Goal: Information Seeking & Learning: Understand process/instructions

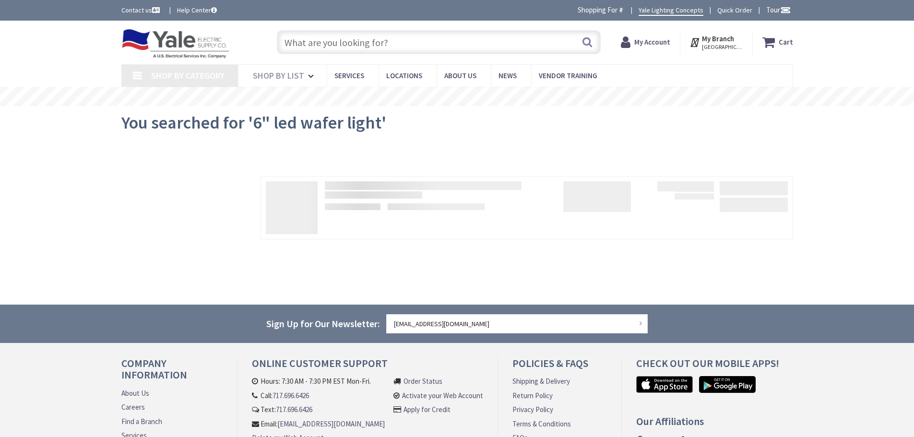
click at [452, 38] on input "text" at bounding box center [439, 42] width 324 height 24
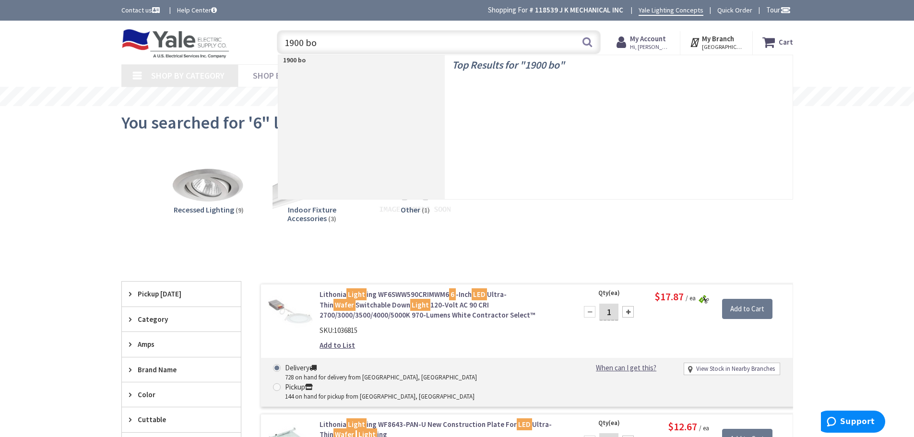
type input "1900 box"
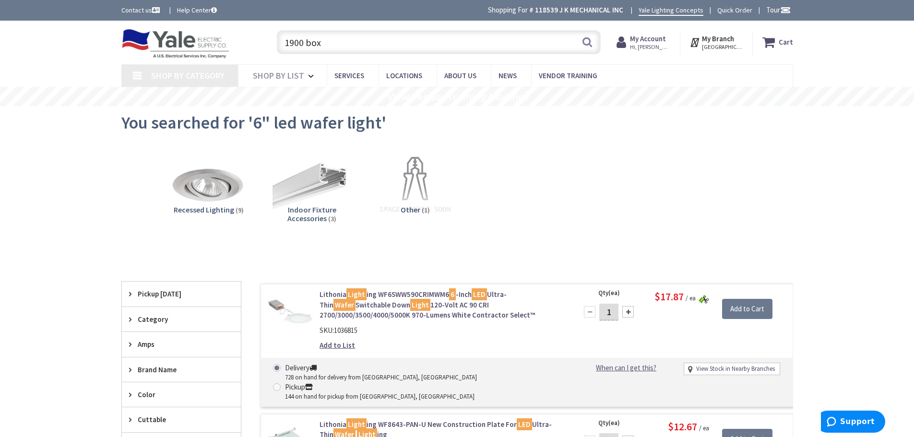
type input "[PERSON_NAME][GEOGRAPHIC_DATA], [STREET_ADDRESS]"
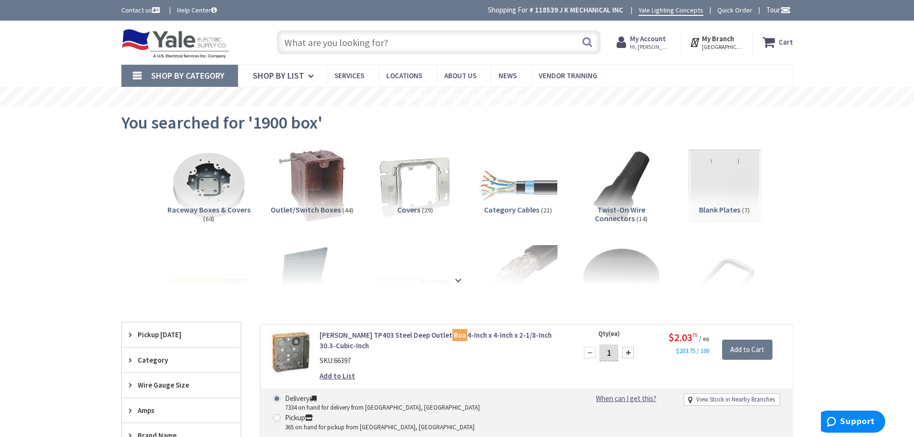
click at [351, 42] on input "text" at bounding box center [439, 42] width 324 height 24
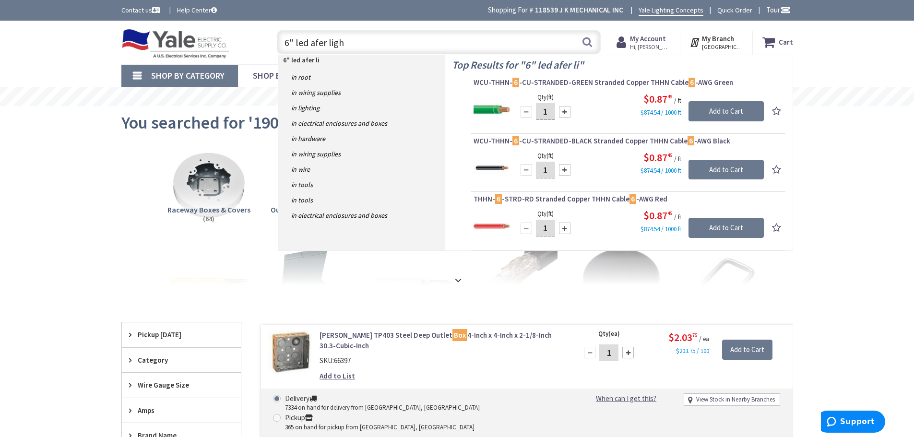
type input "6" led afer light"
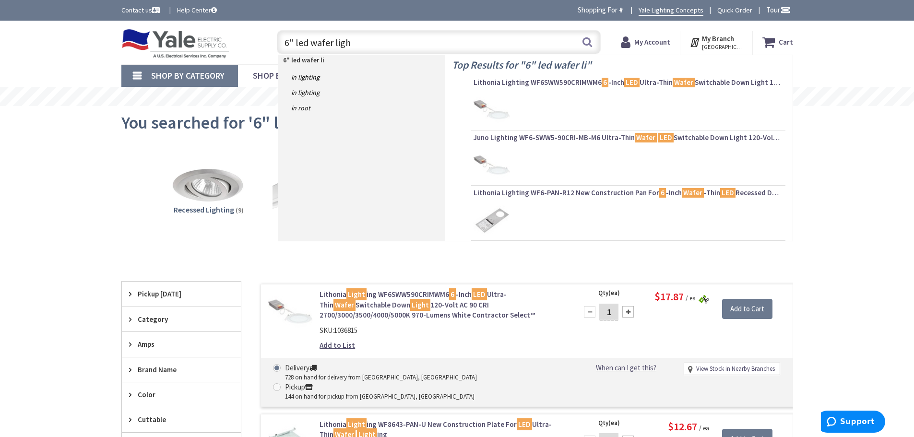
type input "6" led wafer light"
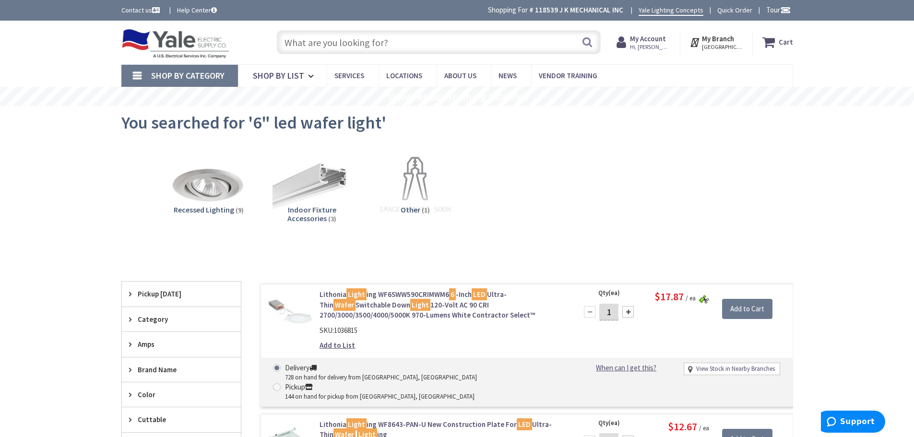
click at [403, 41] on input "text" at bounding box center [439, 42] width 324 height 24
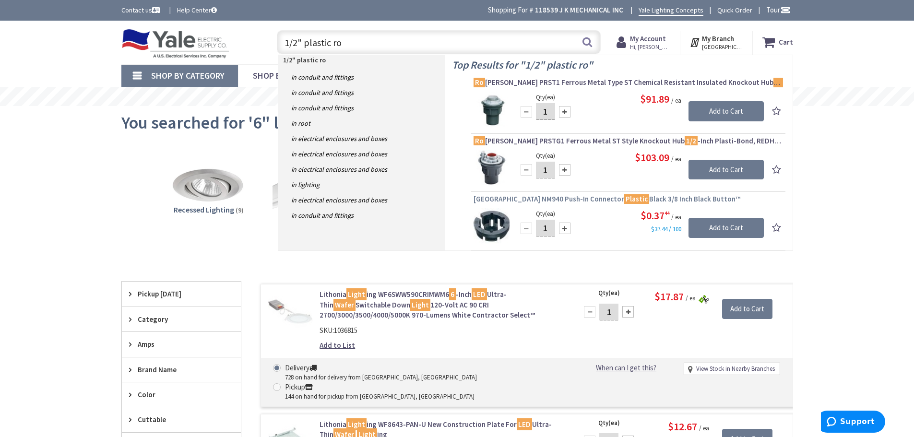
type input "1/2" plastic ro"
click at [654, 197] on span "Arlington NM940 Push-In Connector Plastic Black 3/8 Inch Black Button™" at bounding box center [627, 199] width 309 height 10
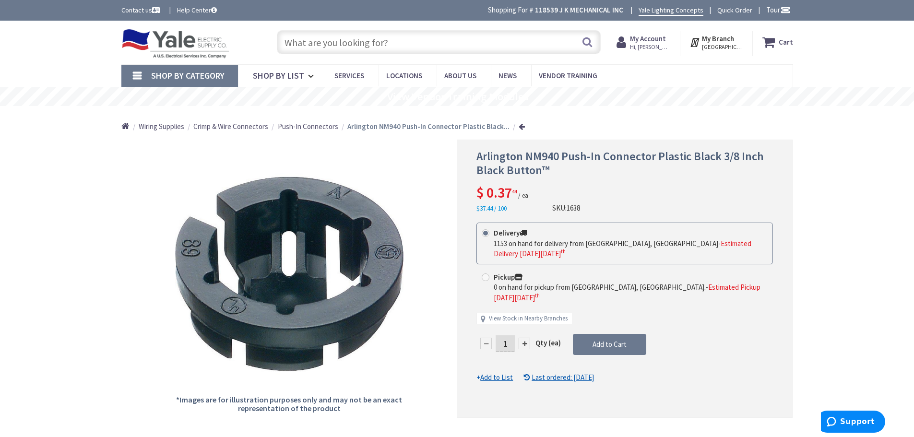
click at [370, 38] on input "text" at bounding box center [439, 42] width 324 height 24
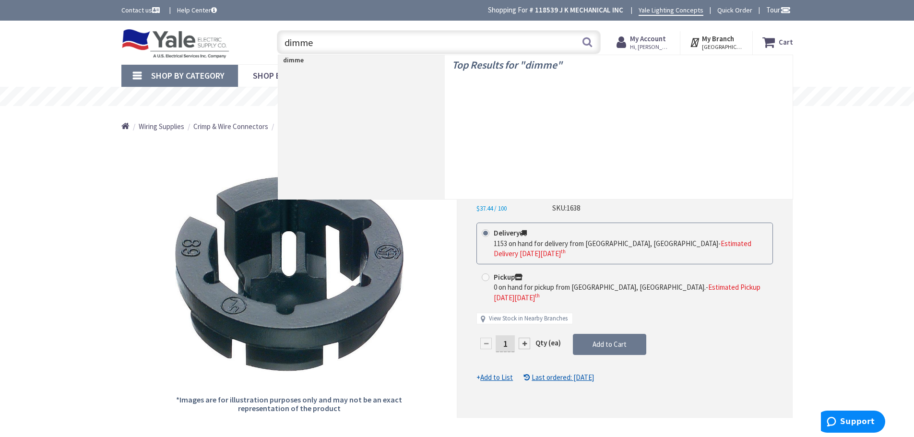
type input "dimmer"
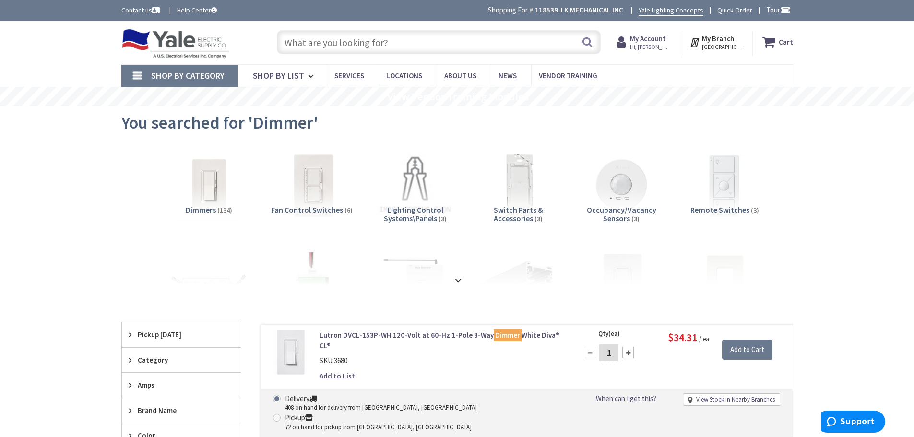
click at [482, 27] on div "Search" at bounding box center [436, 41] width 329 height 31
click at [483, 34] on input "text" at bounding box center [439, 42] width 324 height 24
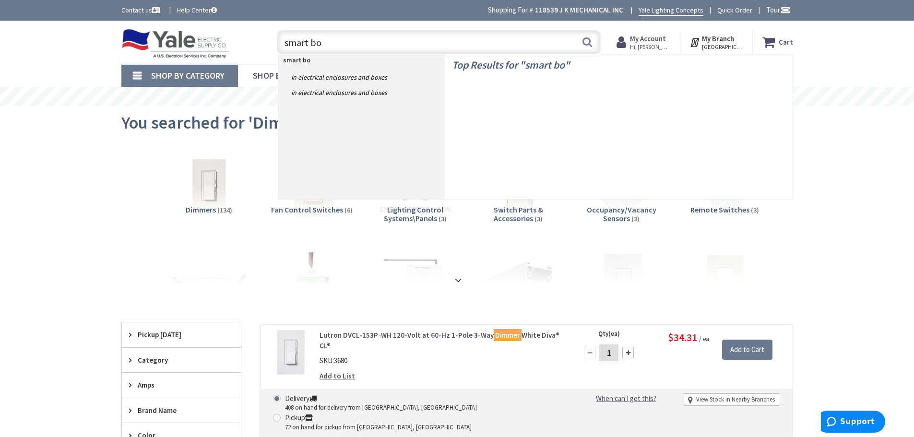
type input "smart box"
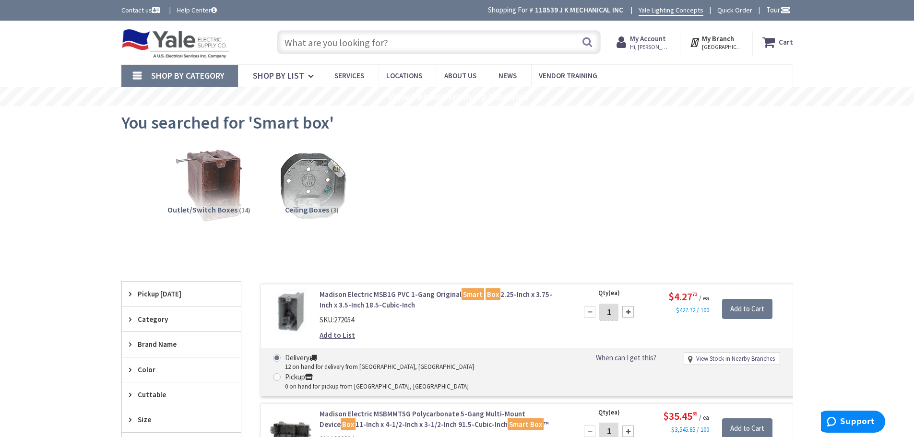
click at [426, 47] on input "text" at bounding box center [439, 42] width 324 height 24
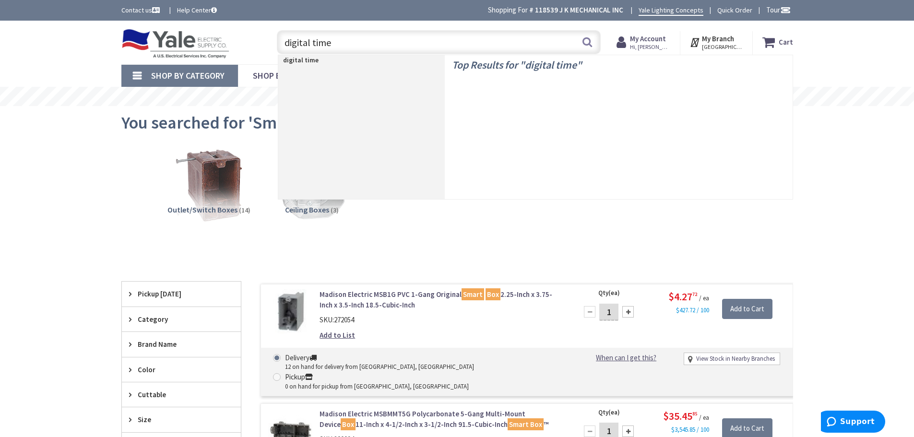
type input "digital timer"
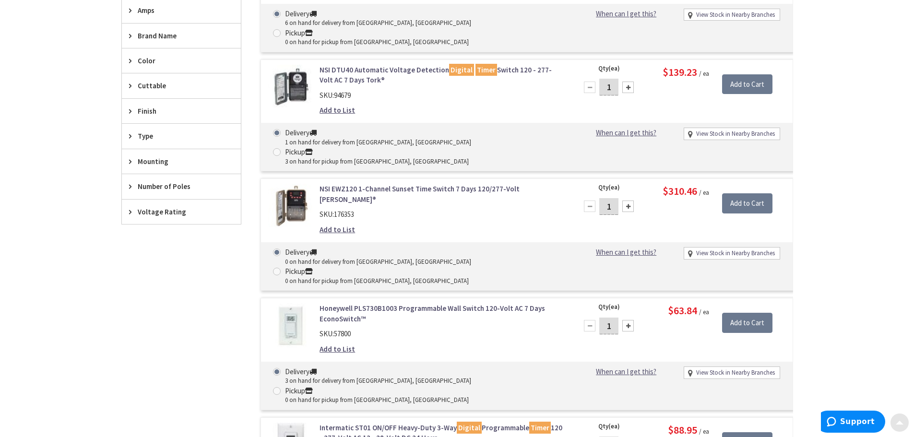
scroll to position [336, 0]
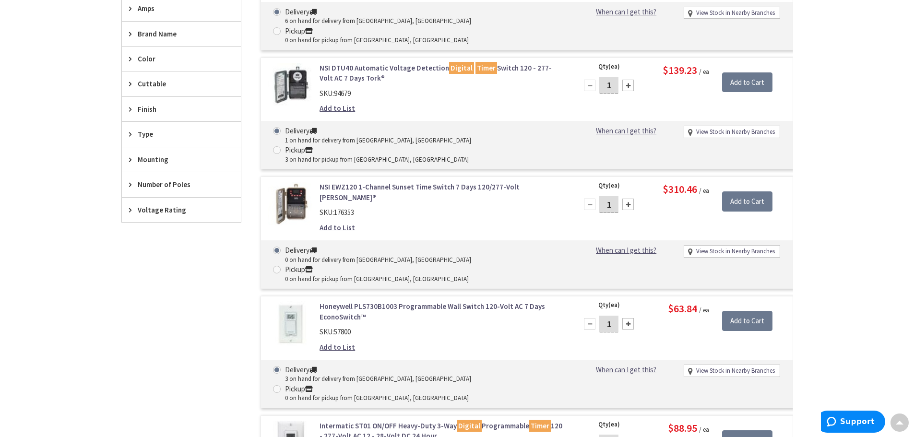
click at [342, 301] on link "Honeywell PLS730B1003 Programmable Wall Switch 120-Volt AC 7 Days EconoSwitch™" at bounding box center [441, 311] width 244 height 21
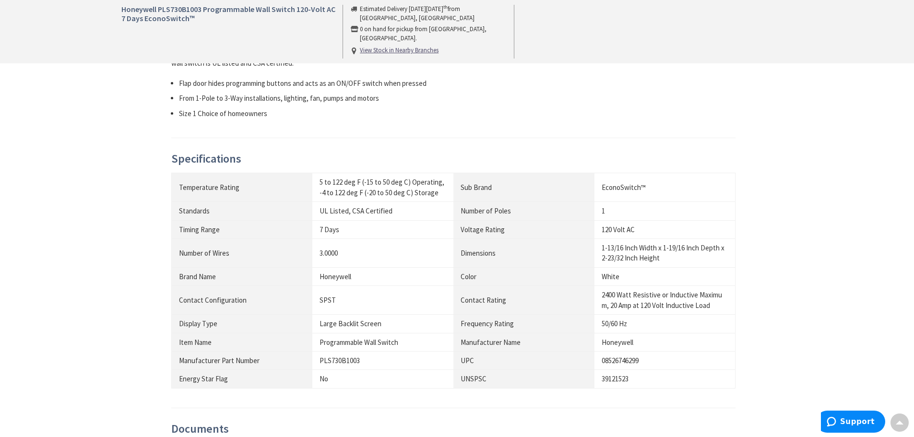
scroll to position [720, 0]
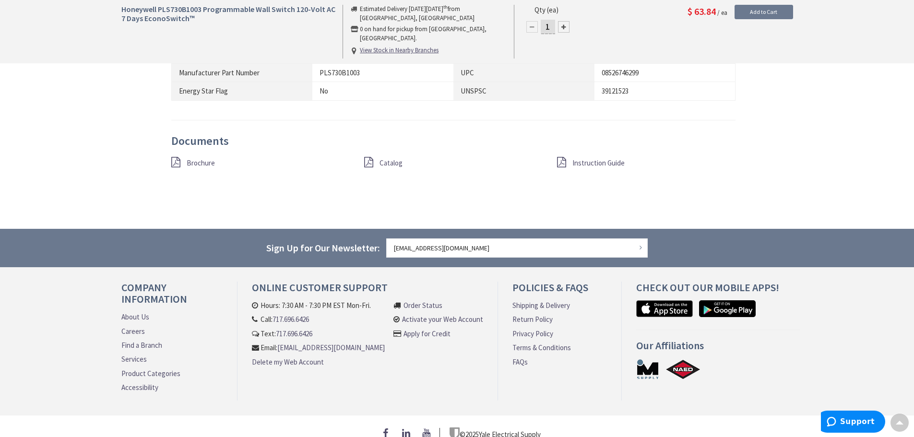
click at [597, 161] on span "Instruction Guide" at bounding box center [598, 162] width 52 height 9
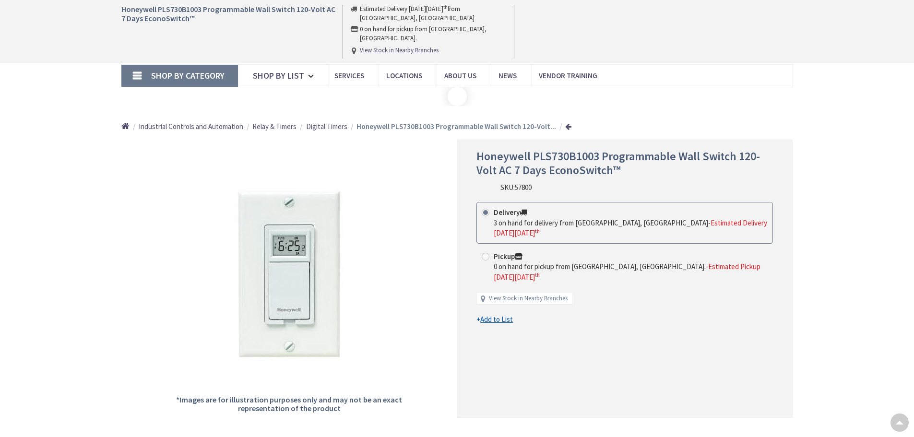
scroll to position [710, 0]
